Goal: Answer question/provide support

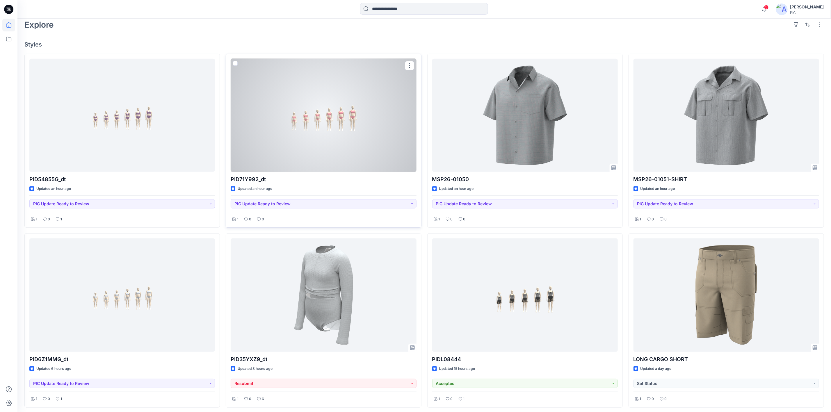
scroll to position [174, 0]
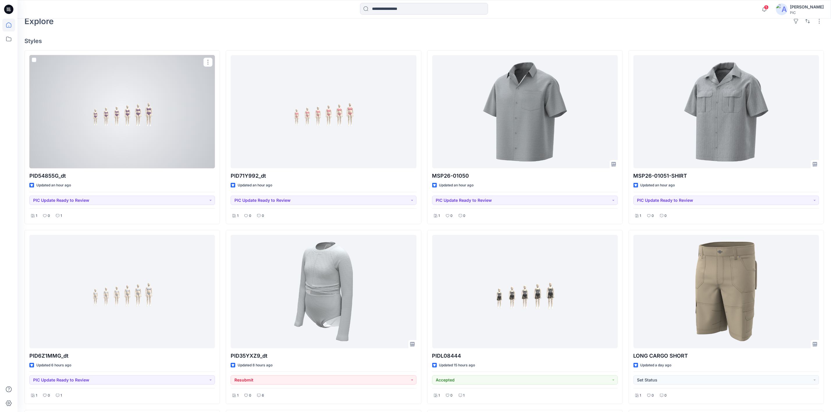
click at [176, 88] on div at bounding box center [121, 111] width 185 height 113
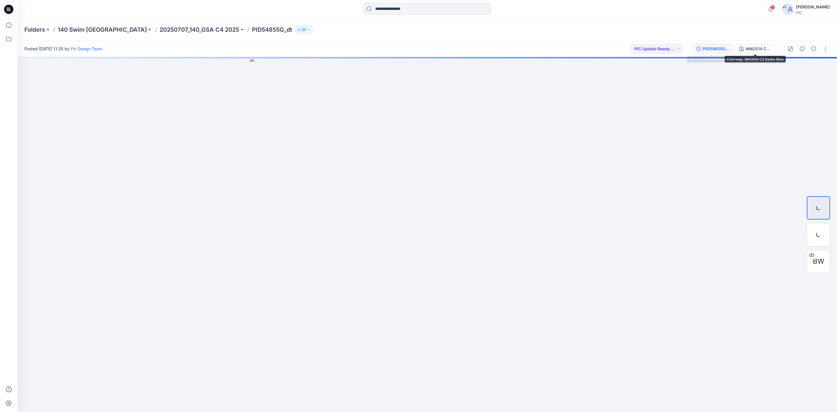
click at [710, 47] on div "PID54855G_gsa_V1" at bounding box center [716, 49] width 27 height 6
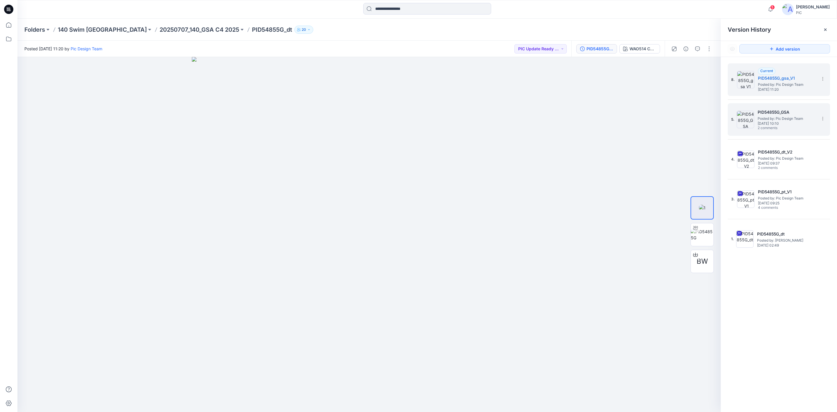
click at [768, 113] on h5 "PID54855G_GSA" at bounding box center [787, 112] width 58 height 7
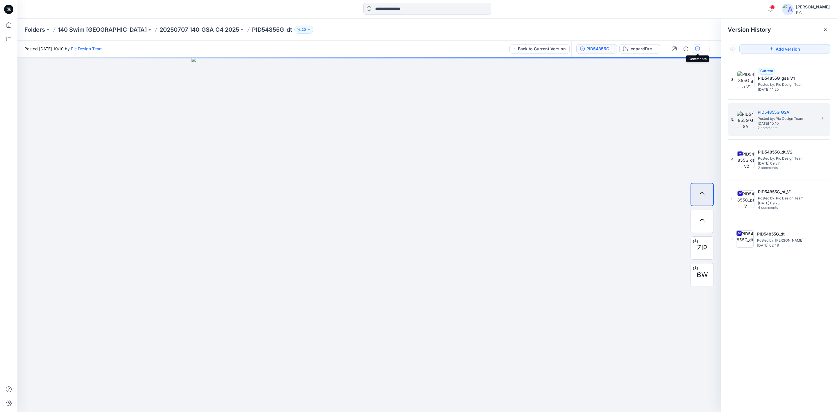
click at [698, 47] on icon "button" at bounding box center [697, 49] width 5 height 5
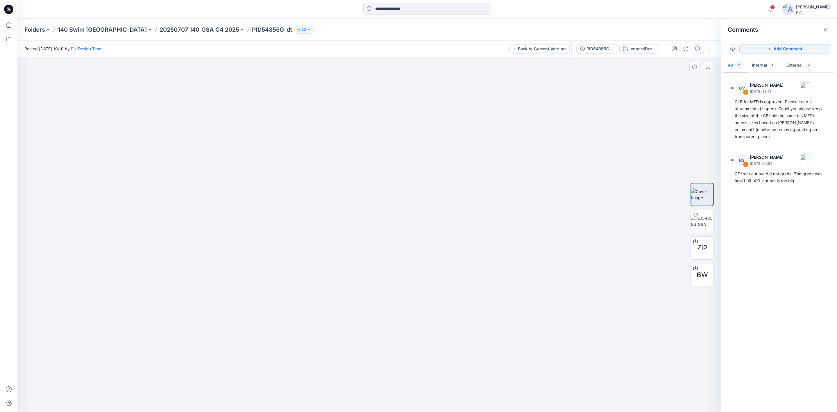
drag, startPoint x: 292, startPoint y: 301, endPoint x: 332, endPoint y: 288, distance: 42.0
click at [332, 288] on img at bounding box center [404, 54] width 1052 height 716
drag, startPoint x: 107, startPoint y: 253, endPoint x: 323, endPoint y: 284, distance: 217.9
click at [323, 284] on img at bounding box center [457, 69] width 1052 height 686
click at [160, 27] on p "20250707_140_GSA C4 2025" at bounding box center [200, 30] width 80 height 8
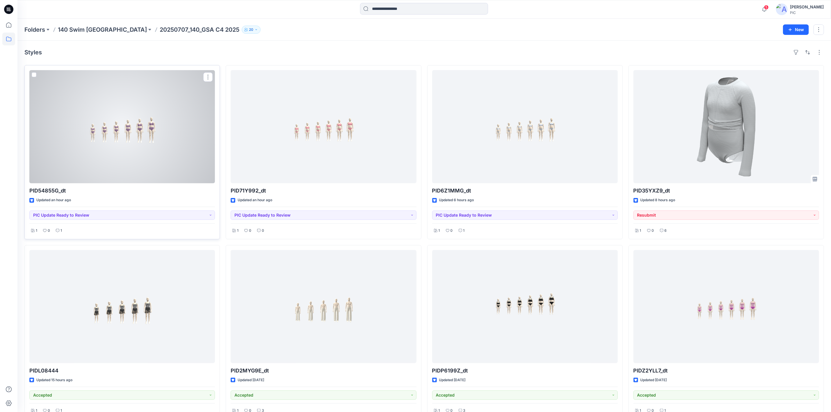
click at [101, 128] on div at bounding box center [121, 126] width 185 height 113
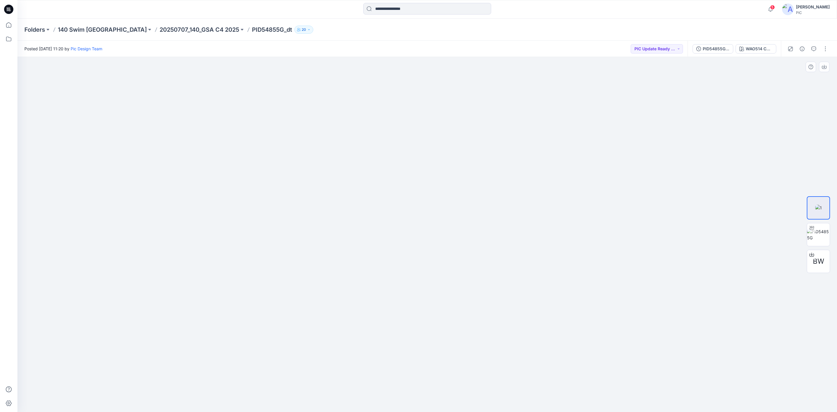
drag, startPoint x: 392, startPoint y: 291, endPoint x: 159, endPoint y: 316, distance: 234.2
click at [404, 291] on img at bounding box center [642, 19] width 1250 height 785
drag, startPoint x: 379, startPoint y: 317, endPoint x: 287, endPoint y: 303, distance: 93.2
drag, startPoint x: 527, startPoint y: 279, endPoint x: 126, endPoint y: 265, distance: 401.5
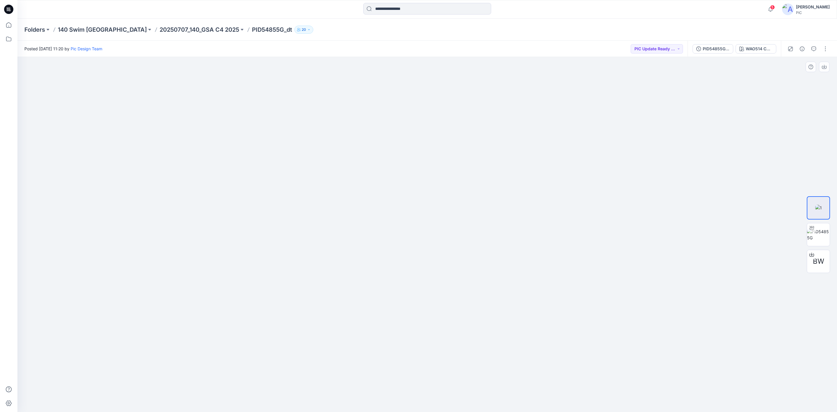
click at [708, 46] on div "PID54855G_gsa_V1" at bounding box center [716, 49] width 27 height 6
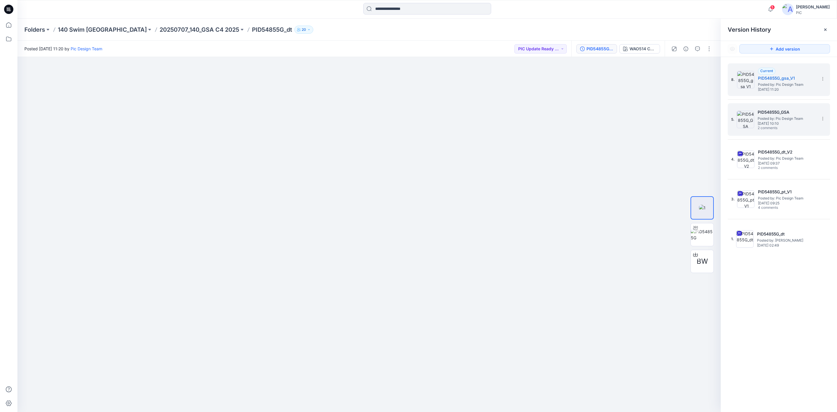
click at [775, 123] on span "Wednesday, August 06, 2025 10:10" at bounding box center [787, 124] width 58 height 4
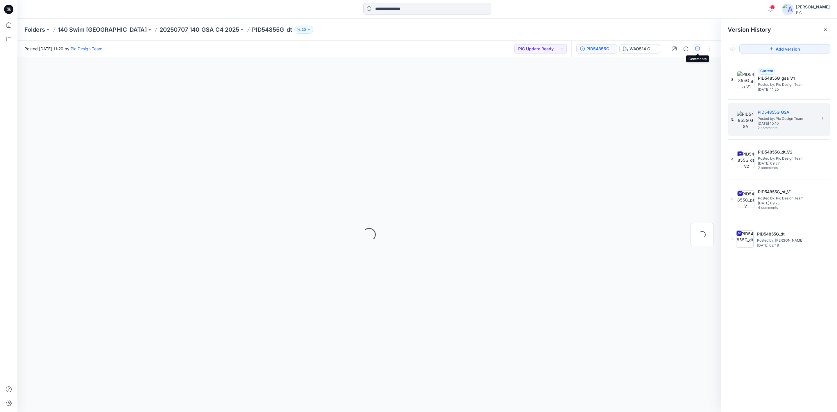
click at [696, 47] on icon "button" at bounding box center [697, 49] width 5 height 5
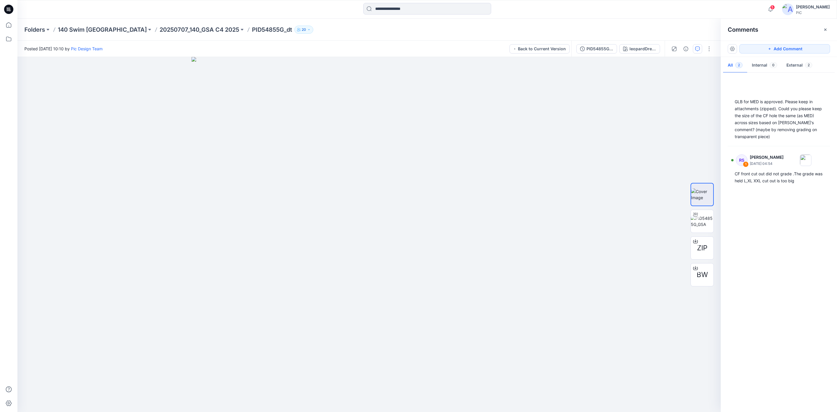
click at [772, 265] on div "GLB for MED is approved. Please keep in attachments (zipped). Could you please …" at bounding box center [779, 240] width 116 height 333
drag, startPoint x: 218, startPoint y: 260, endPoint x: 370, endPoint y: 288, distance: 154.3
drag, startPoint x: 450, startPoint y: 297, endPoint x: 256, endPoint y: 295, distance: 193.9
click at [255, 296] on img at bounding box center [360, 55] width 1077 height 713
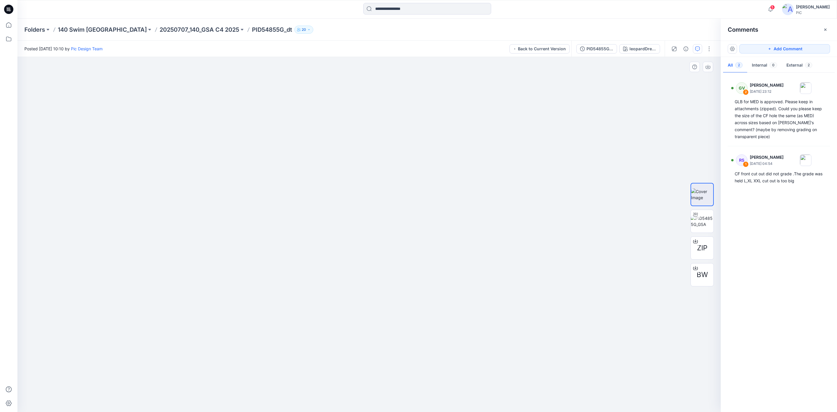
drag, startPoint x: 613, startPoint y: 224, endPoint x: 449, endPoint y: 221, distance: 164.3
click at [449, 221] on img at bounding box center [332, 128] width 778 height 568
drag, startPoint x: 341, startPoint y: 207, endPoint x: 360, endPoint y: 224, distance: 25.7
click at [589, 48] on div "PID54855G_GSA" at bounding box center [600, 49] width 27 height 6
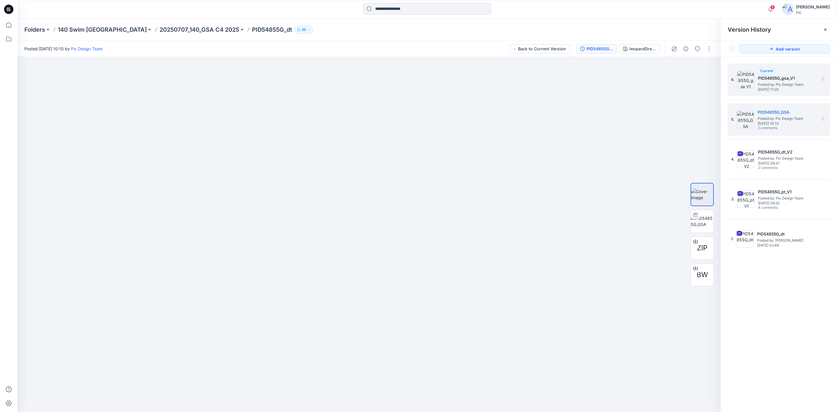
click at [758, 77] on h5 "PID54855G_gsa_V1" at bounding box center [787, 78] width 58 height 7
drag, startPoint x: 577, startPoint y: 219, endPoint x: 486, endPoint y: 252, distance: 96.8
drag, startPoint x: 179, startPoint y: 263, endPoint x: 633, endPoint y: 229, distance: 455.0
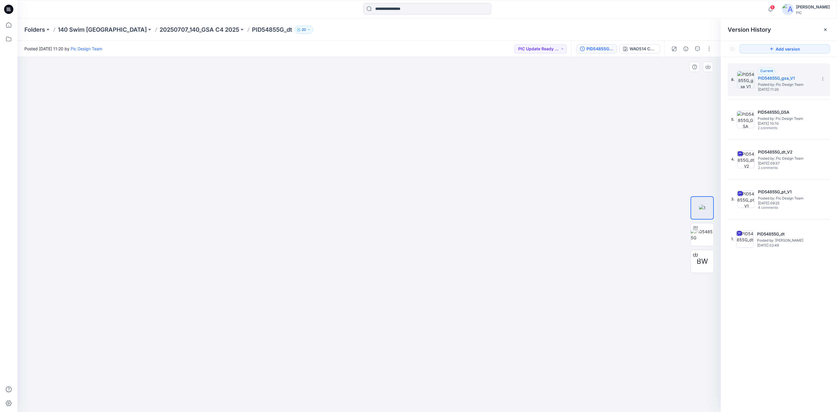
drag, startPoint x: 445, startPoint y: 244, endPoint x: 549, endPoint y: 243, distance: 104.1
drag, startPoint x: 508, startPoint y: 248, endPoint x: 511, endPoint y: 251, distance: 4.7
drag, startPoint x: 554, startPoint y: 236, endPoint x: 470, endPoint y: 242, distance: 83.6
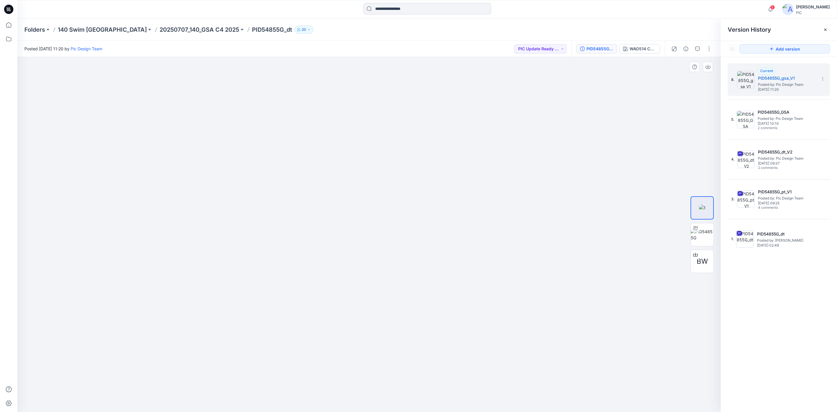
click at [160, 28] on p "20250707_140_GSA C4 2025" at bounding box center [200, 30] width 80 height 8
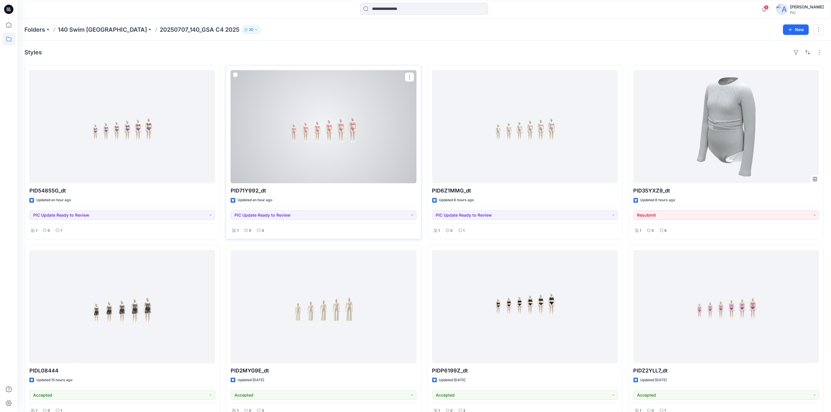
click at [337, 128] on div at bounding box center [323, 126] width 185 height 113
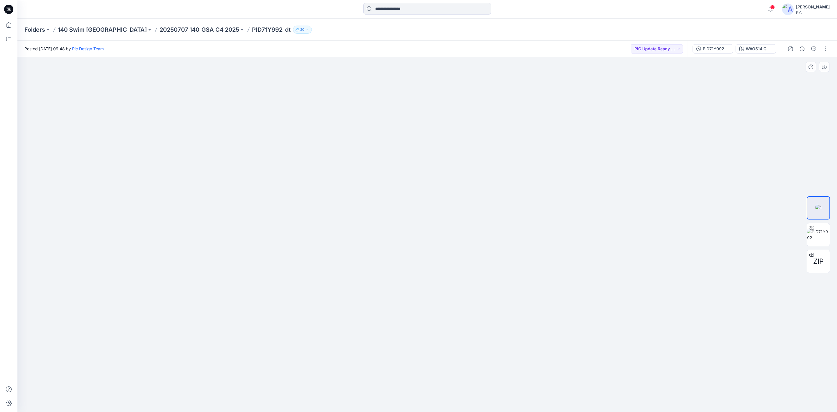
drag, startPoint x: 410, startPoint y: 251, endPoint x: 228, endPoint y: 249, distance: 182.0
click at [228, 249] on img at bounding box center [311, 59] width 1051 height 705
drag, startPoint x: 627, startPoint y: 188, endPoint x: 611, endPoint y: 191, distance: 16.1
drag, startPoint x: 406, startPoint y: 302, endPoint x: 338, endPoint y: 281, distance: 71.3
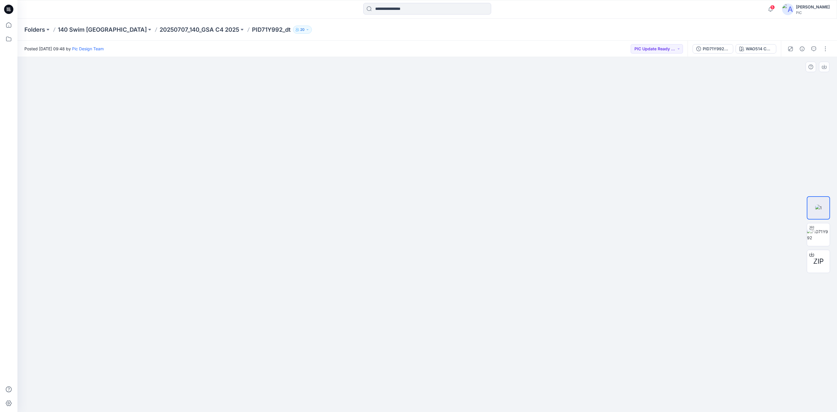
click at [338, 281] on img at bounding box center [427, 125] width 753 height 574
drag, startPoint x: 721, startPoint y: 230, endPoint x: 649, endPoint y: 239, distance: 72.1
click at [649, 239] on div at bounding box center [427, 234] width 820 height 355
drag, startPoint x: 571, startPoint y: 283, endPoint x: 466, endPoint y: 288, distance: 105.6
click at [466, 288] on img at bounding box center [411, 116] width 852 height 592
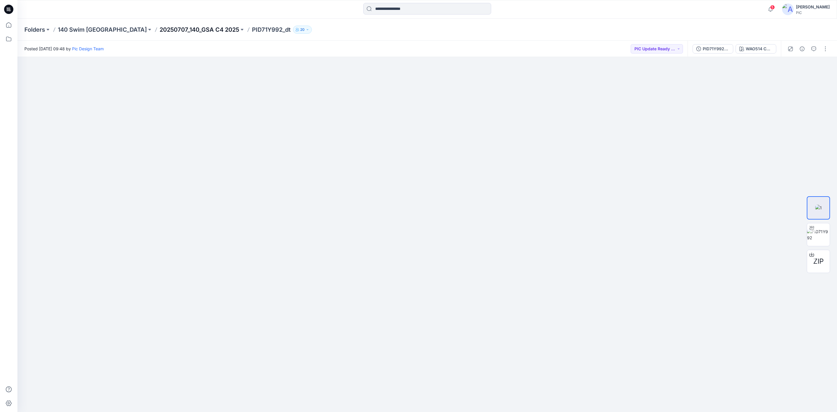
click at [160, 30] on p "20250707_140_GSA C4 2025" at bounding box center [200, 30] width 80 height 8
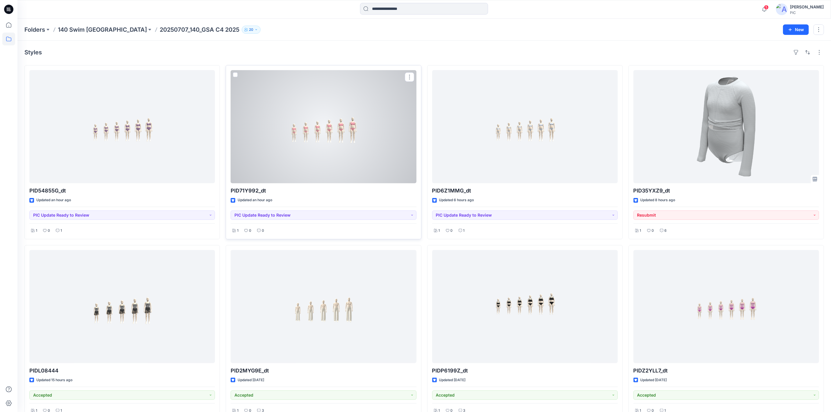
click at [361, 134] on div at bounding box center [323, 126] width 185 height 113
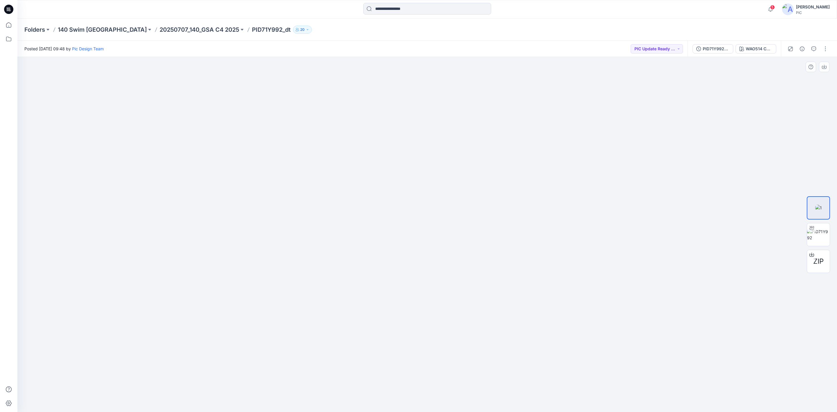
drag, startPoint x: 658, startPoint y: 275, endPoint x: 500, endPoint y: 274, distance: 157.6
click at [500, 274] on img at bounding box center [427, 135] width 753 height 554
click at [713, 47] on div "PID71Y992_gsa_V1" at bounding box center [716, 49] width 27 height 6
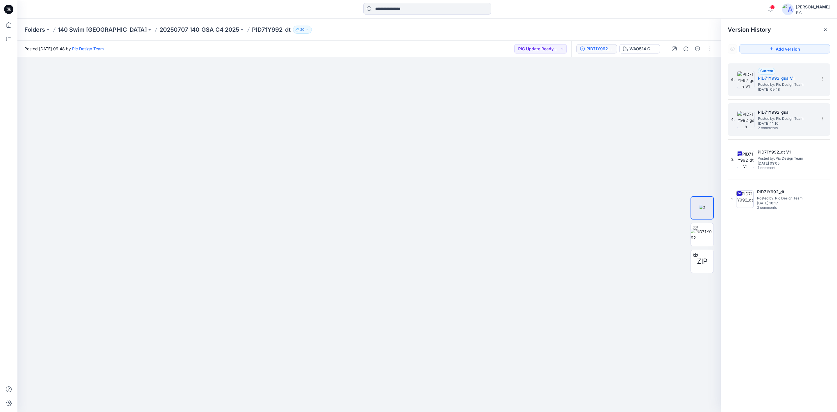
click at [783, 129] on span "2 comments" at bounding box center [778, 128] width 41 height 5
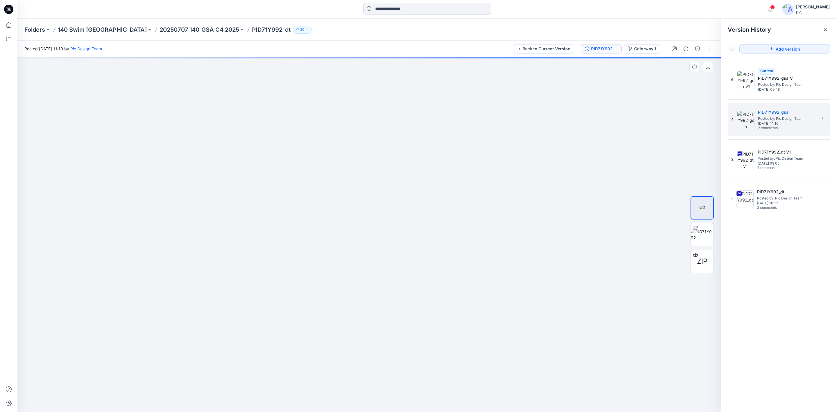
click at [490, 204] on img at bounding box center [369, 135] width 753 height 554
click at [695, 44] on button "button" at bounding box center [697, 48] width 9 height 9
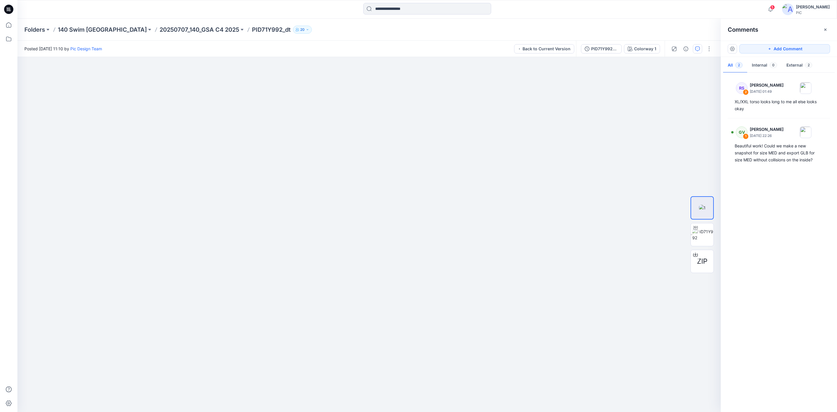
click at [783, 213] on div "RS 2 Rowena Smith - Wingo August 12, 2025 01:49 XL/XXL torso looks long to me a…" at bounding box center [779, 240] width 116 height 333
drag, startPoint x: 597, startPoint y: 47, endPoint x: 600, endPoint y: 61, distance: 14.2
click at [597, 47] on div "PID71Y992_gsa" at bounding box center [604, 49] width 27 height 6
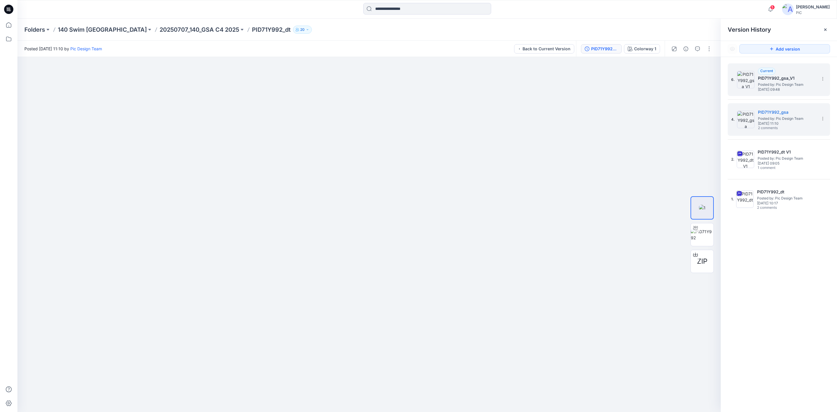
click at [791, 88] on span "Wednesday, August 13, 2025 09:48" at bounding box center [787, 90] width 58 height 4
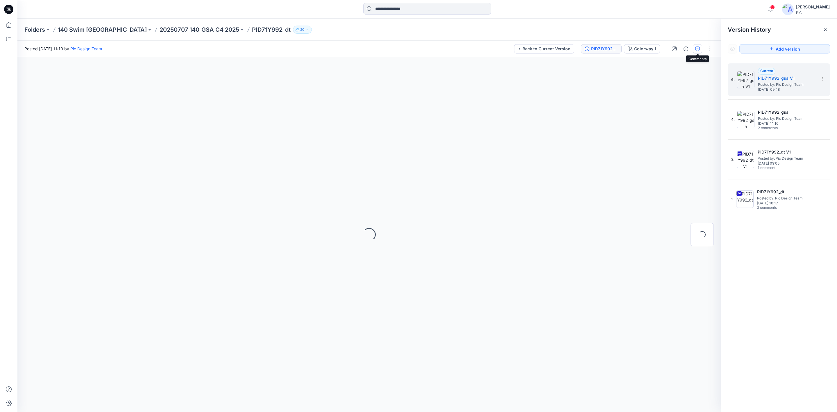
click at [693, 48] on button "button" at bounding box center [697, 48] width 9 height 9
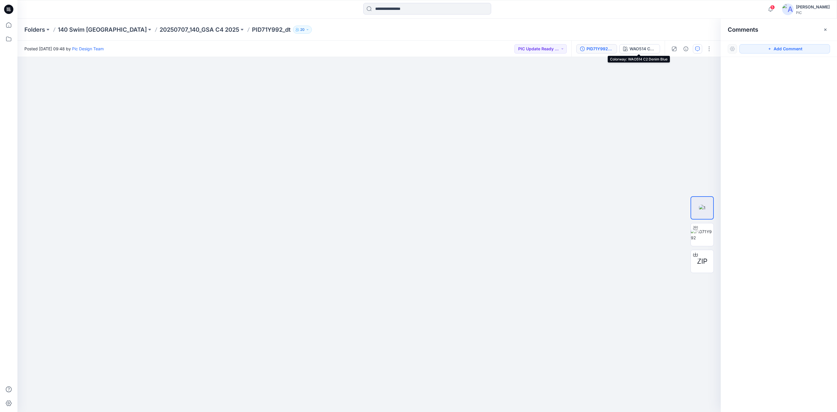
click at [604, 45] on button "PID71Y992_gsa_V1" at bounding box center [597, 48] width 41 height 9
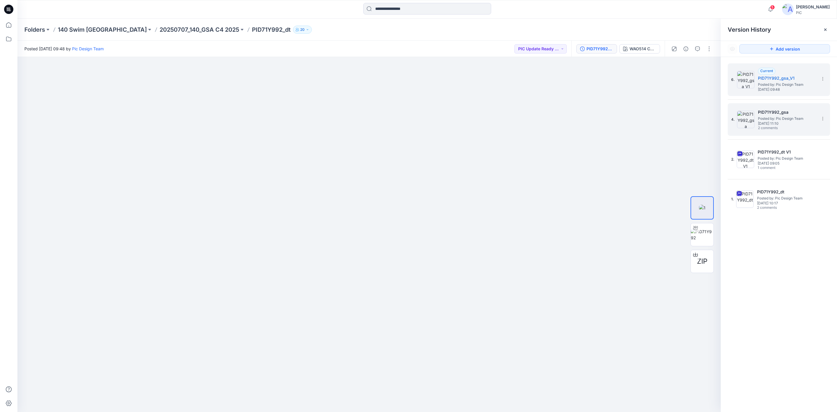
click at [787, 116] on span "Posted by: Pic Design Team" at bounding box center [787, 119] width 58 height 6
click at [695, 50] on icon "button" at bounding box center [697, 49] width 5 height 5
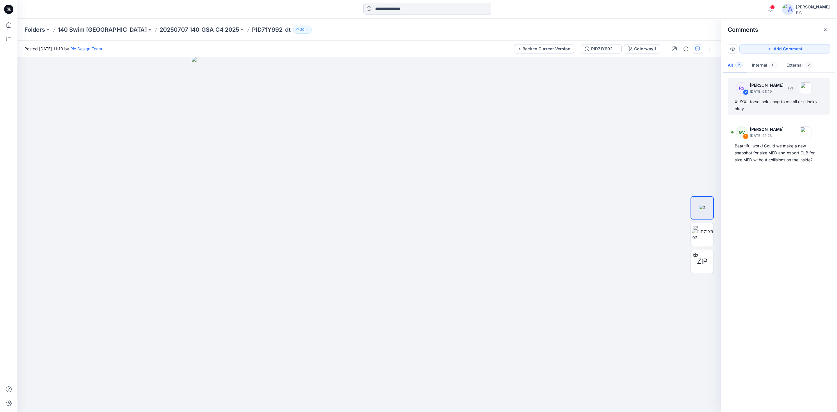
click at [764, 99] on div "XL/XXL torso looks long to me all else looks okay" at bounding box center [779, 105] width 88 height 14
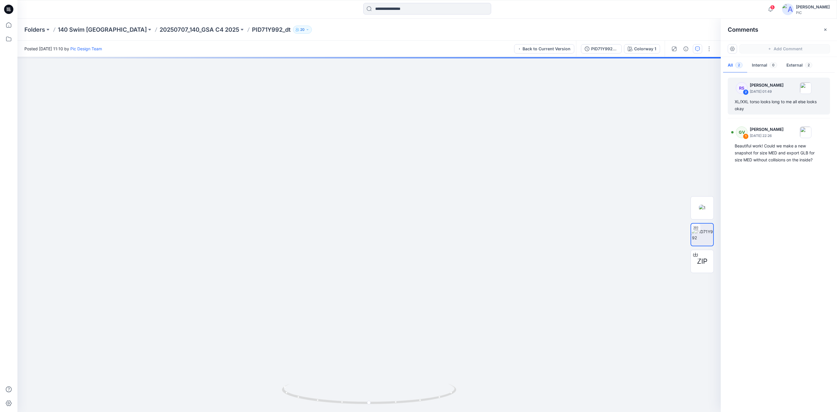
click at [766, 222] on div "RS 2 Rowena Smith - Wingo August 12, 2025 01:49 XL/XXL torso looks long to me a…" at bounding box center [779, 240] width 116 height 333
drag, startPoint x: 271, startPoint y: 197, endPoint x: 237, endPoint y: 199, distance: 34.7
click at [272, 197] on div "Colorway 1 Loading... Material Properties Loading..." at bounding box center [369, 234] width 704 height 355
click at [800, 219] on div "RS 2 Rowena Smith - Wingo August 12, 2025 01:49 XL/XXL torso looks long to me a…" at bounding box center [779, 240] width 116 height 333
click at [770, 79] on div "RS 2 Rowena Smith - Wingo August 12, 2025 01:49 XL/XXL torso looks long to me a…" at bounding box center [779, 96] width 102 height 37
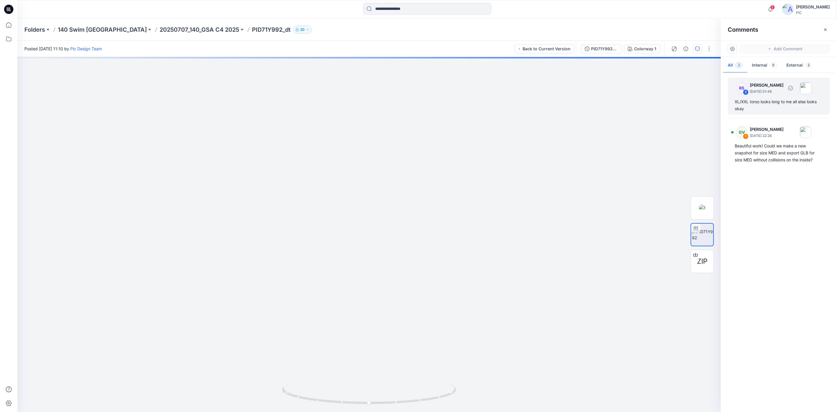
click at [775, 96] on div "RS 2 Rowena Smith - Wingo August 12, 2025 01:49" at bounding box center [771, 88] width 80 height 16
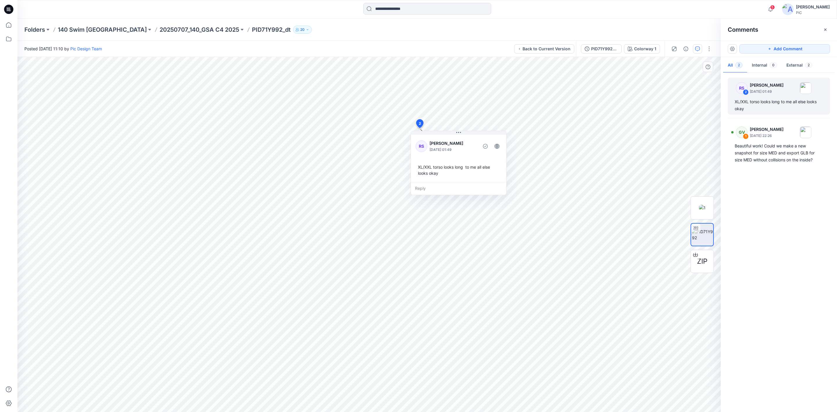
click at [439, 187] on div "Reply" at bounding box center [458, 188] width 95 height 13
click at [602, 47] on div "PID71Y992_gsa" at bounding box center [604, 49] width 27 height 6
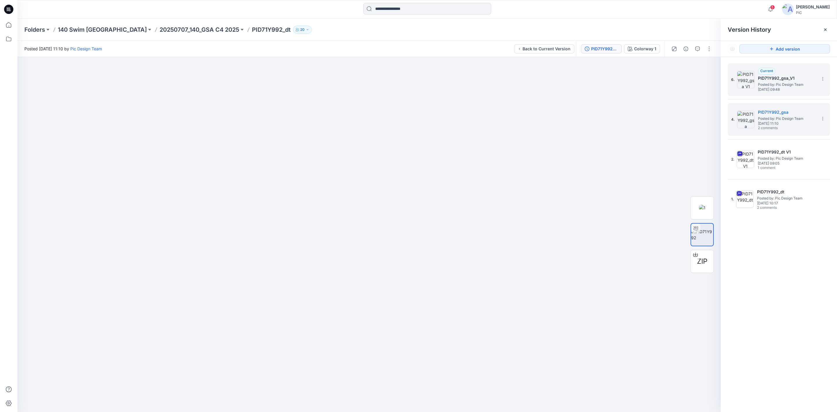
click at [753, 81] on img at bounding box center [745, 79] width 17 height 17
click at [696, 47] on icon "button" at bounding box center [697, 49] width 5 height 5
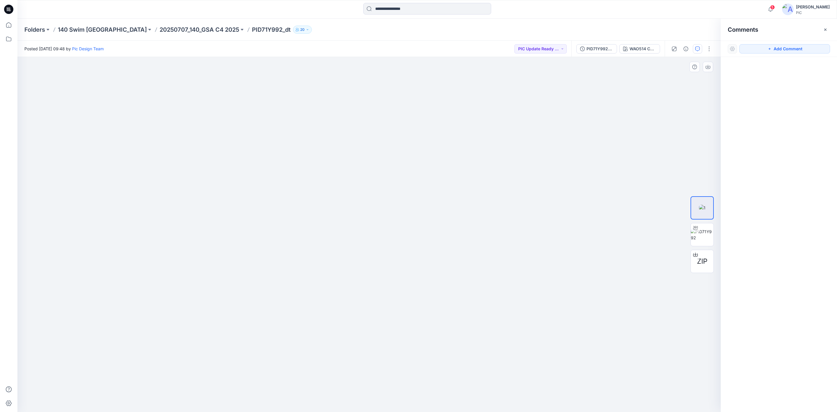
drag, startPoint x: 598, startPoint y: 252, endPoint x: 550, endPoint y: 251, distance: 48.0
click at [550, 251] on img at bounding box center [369, 159] width 653 height 505
drag, startPoint x: 592, startPoint y: 245, endPoint x: 502, endPoint y: 246, distance: 89.3
click at [502, 246] on img at bounding box center [344, 135] width 753 height 554
